Goal: Task Accomplishment & Management: Use online tool/utility

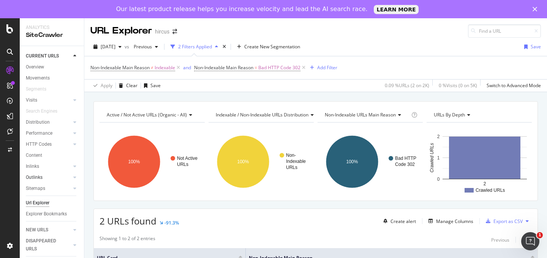
scroll to position [60, 0]
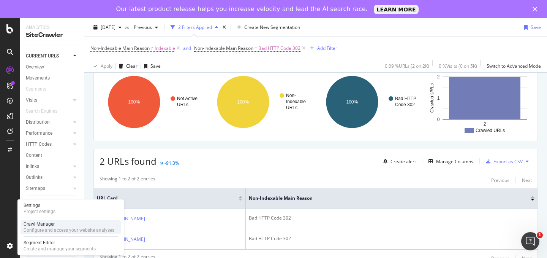
click at [35, 232] on div "Configure and access your website analyses" at bounding box center [69, 230] width 91 height 6
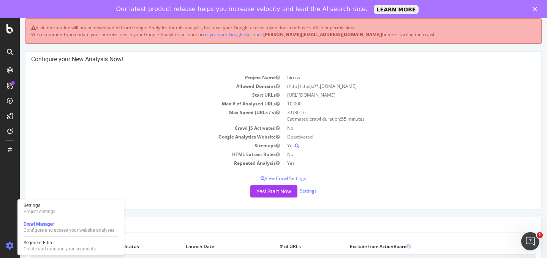
scroll to position [84, 0]
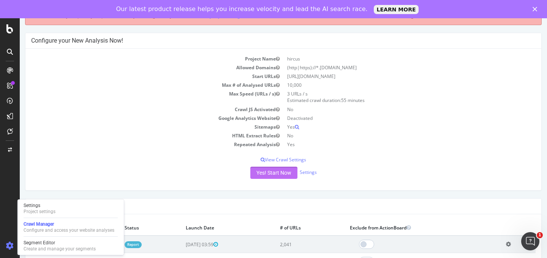
click at [258, 175] on button "Yes! Start Now" at bounding box center [274, 173] width 47 height 12
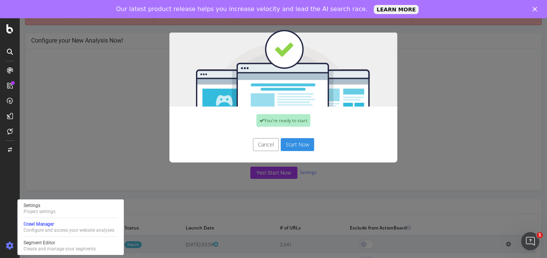
click at [297, 145] on button "Start Now" at bounding box center [297, 144] width 33 height 13
